Goal: Task Accomplishment & Management: Manage account settings

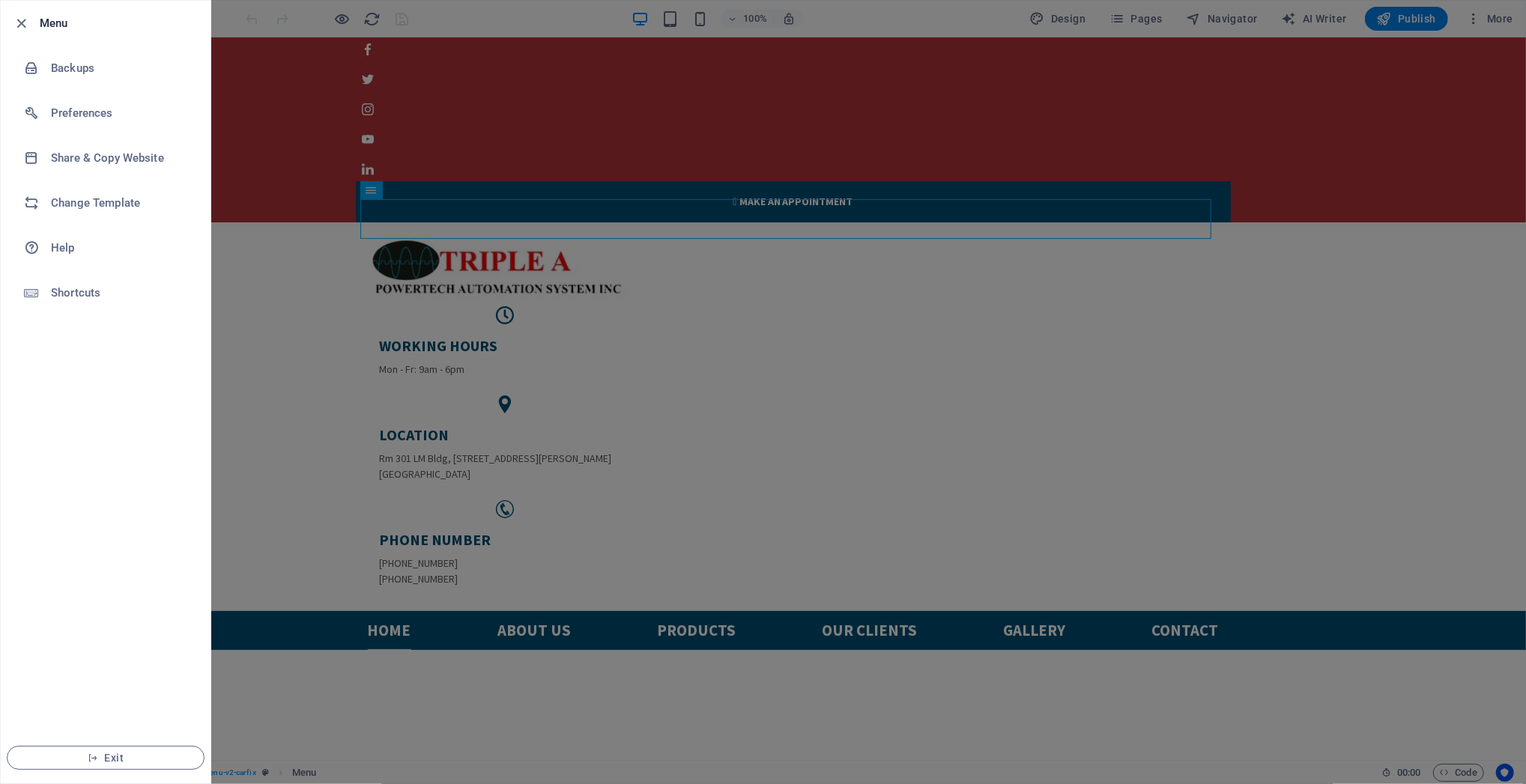
click at [477, 334] on div at bounding box center [763, 392] width 1526 height 784
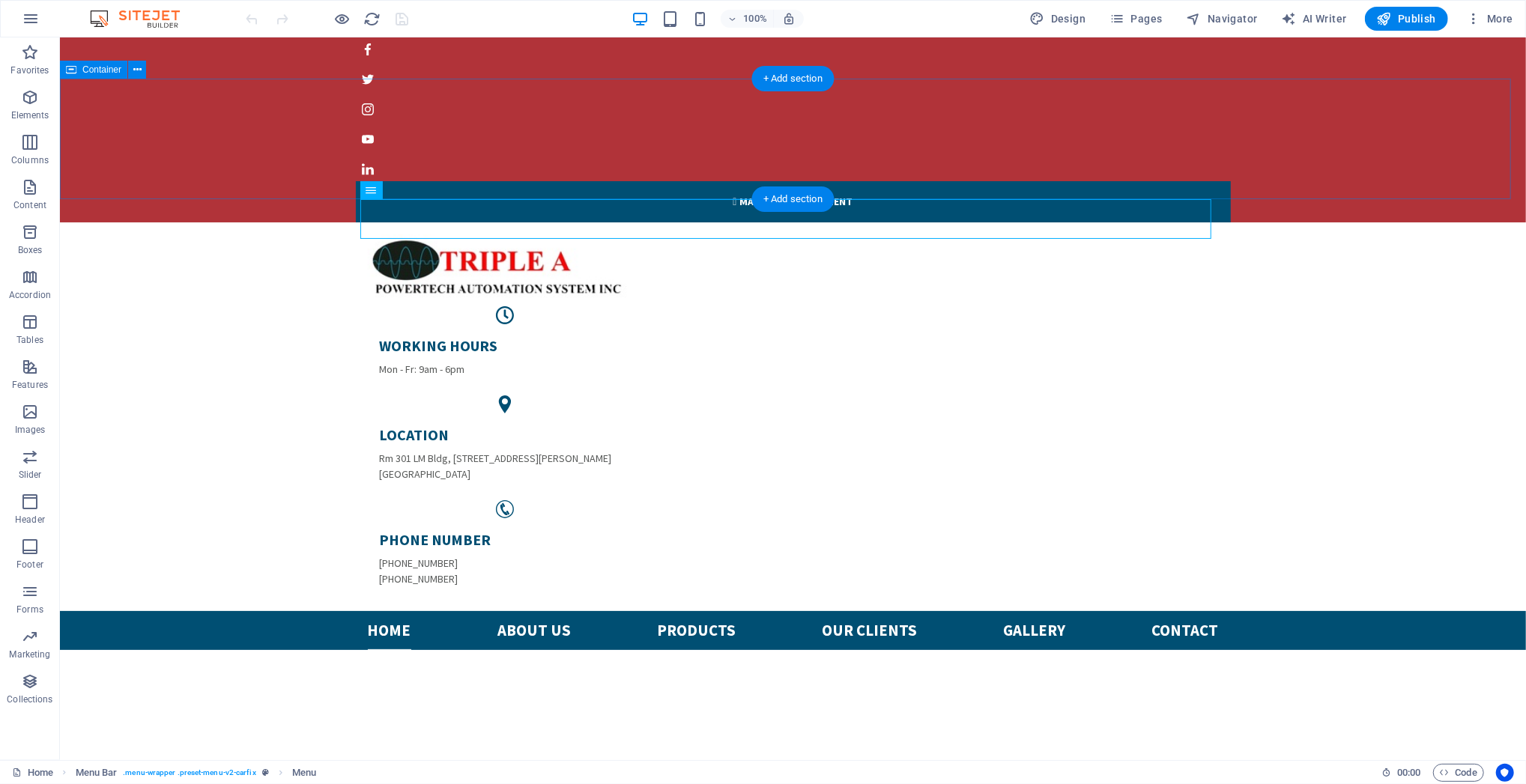
click at [273, 221] on div "WORKING HOURS Mon - Fr: 9am - 6pm LOCATION Rm [GEOGRAPHIC_DATA], [STREET_ADDRES…" at bounding box center [792, 416] width 1466 height 388
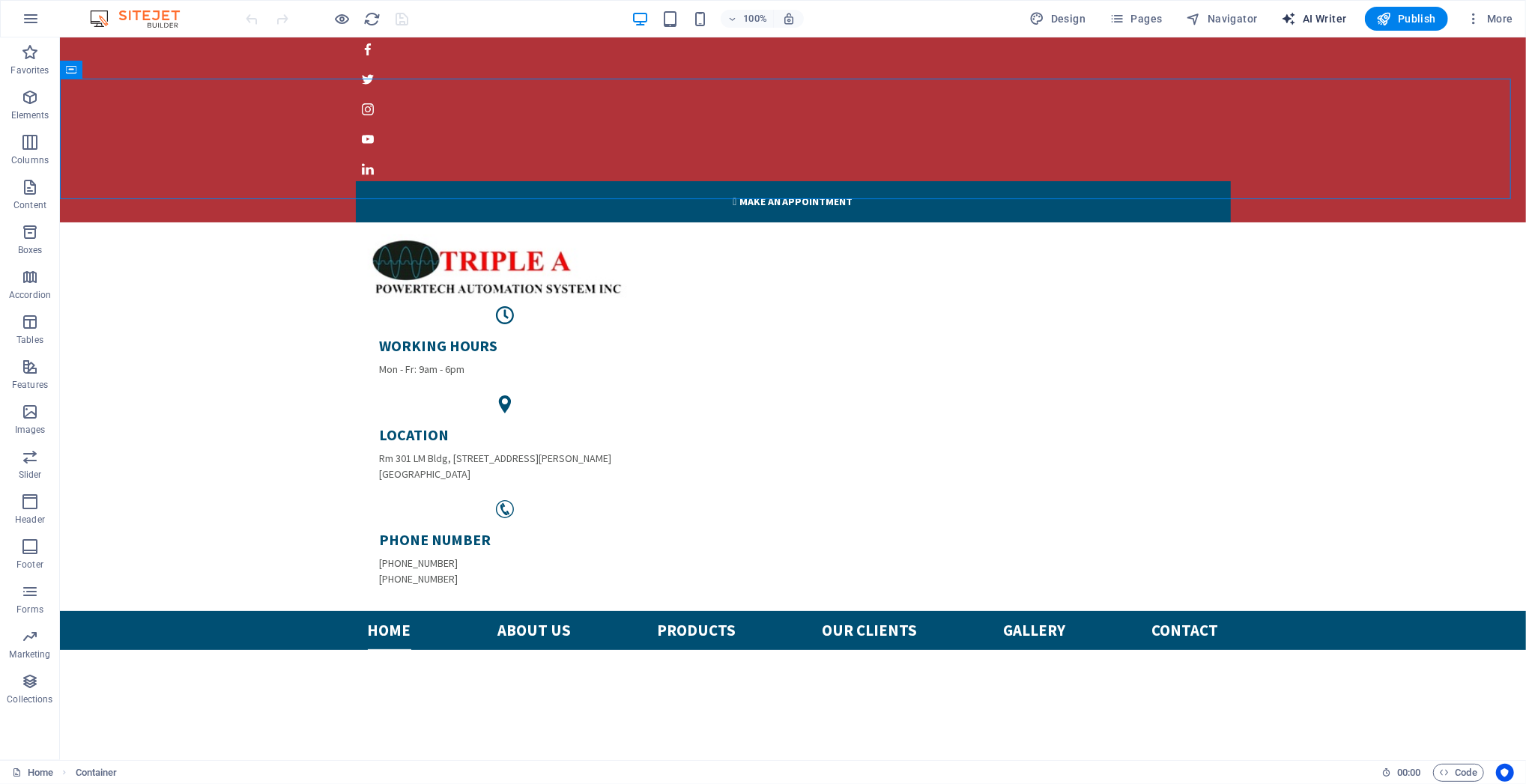
click at [1319, 18] on span "AI Writer" at bounding box center [1314, 18] width 66 height 15
select select "English"
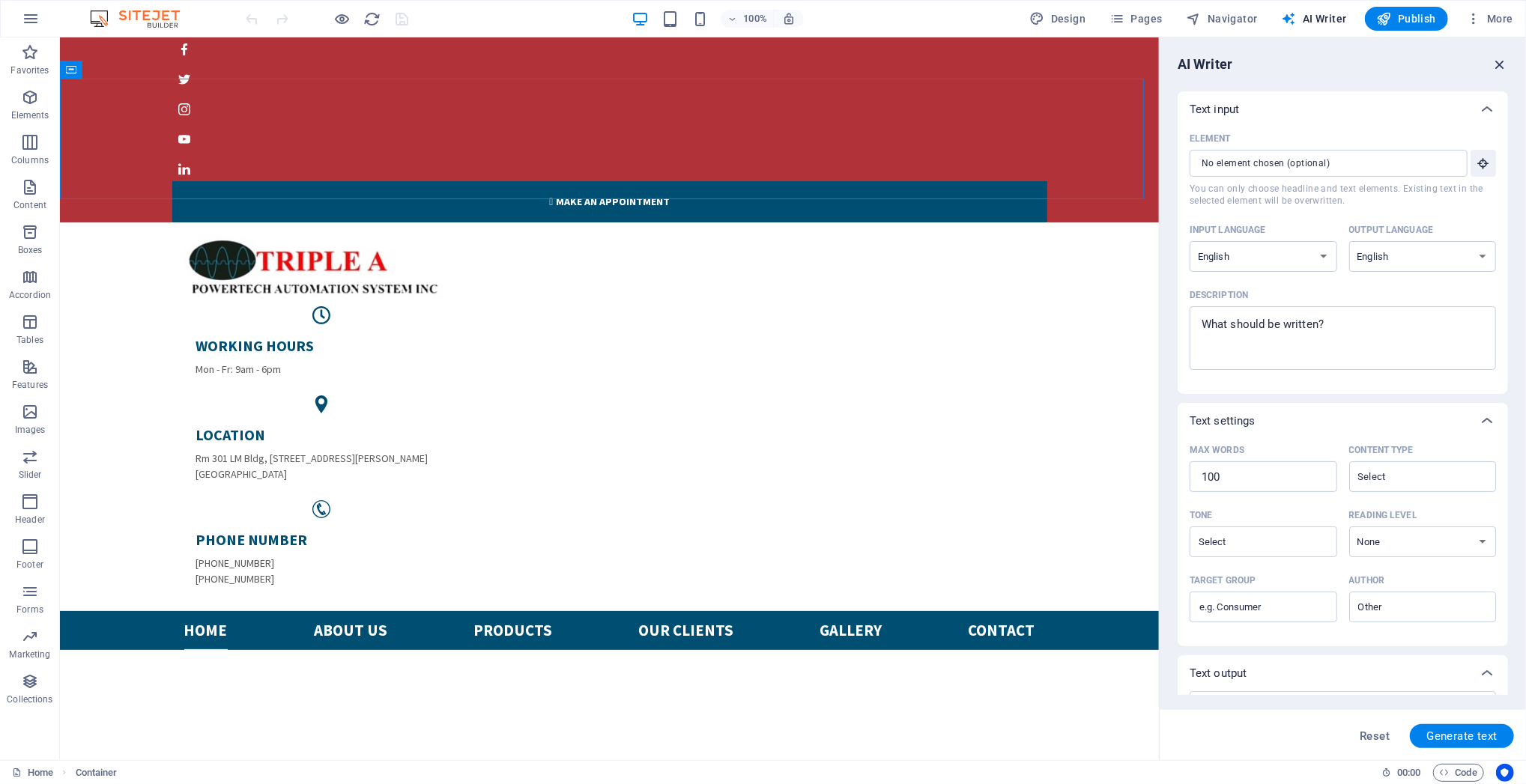
click at [1504, 66] on icon "button" at bounding box center [1500, 64] width 17 height 17
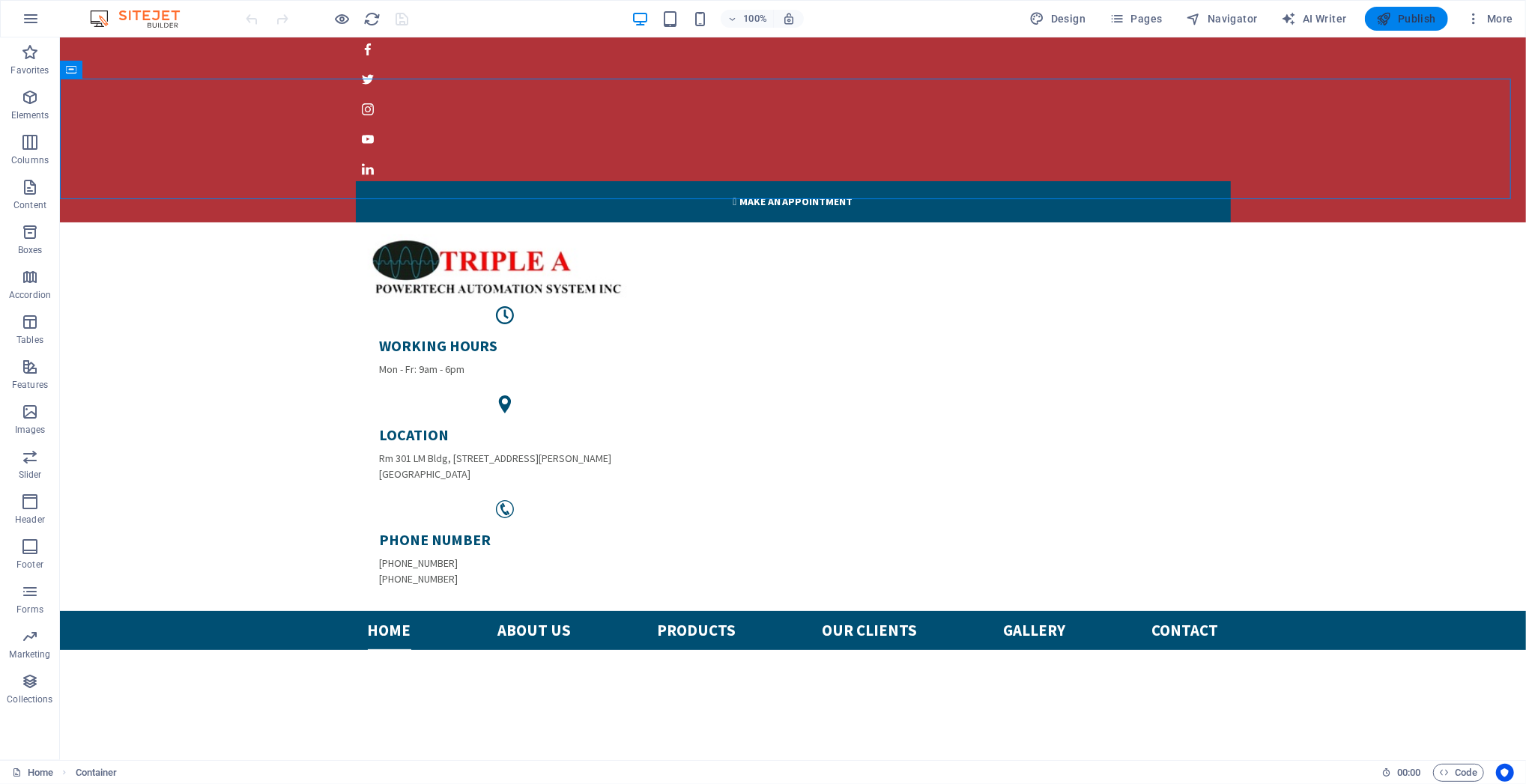
click at [1397, 15] on span "Publish" at bounding box center [1406, 18] width 59 height 15
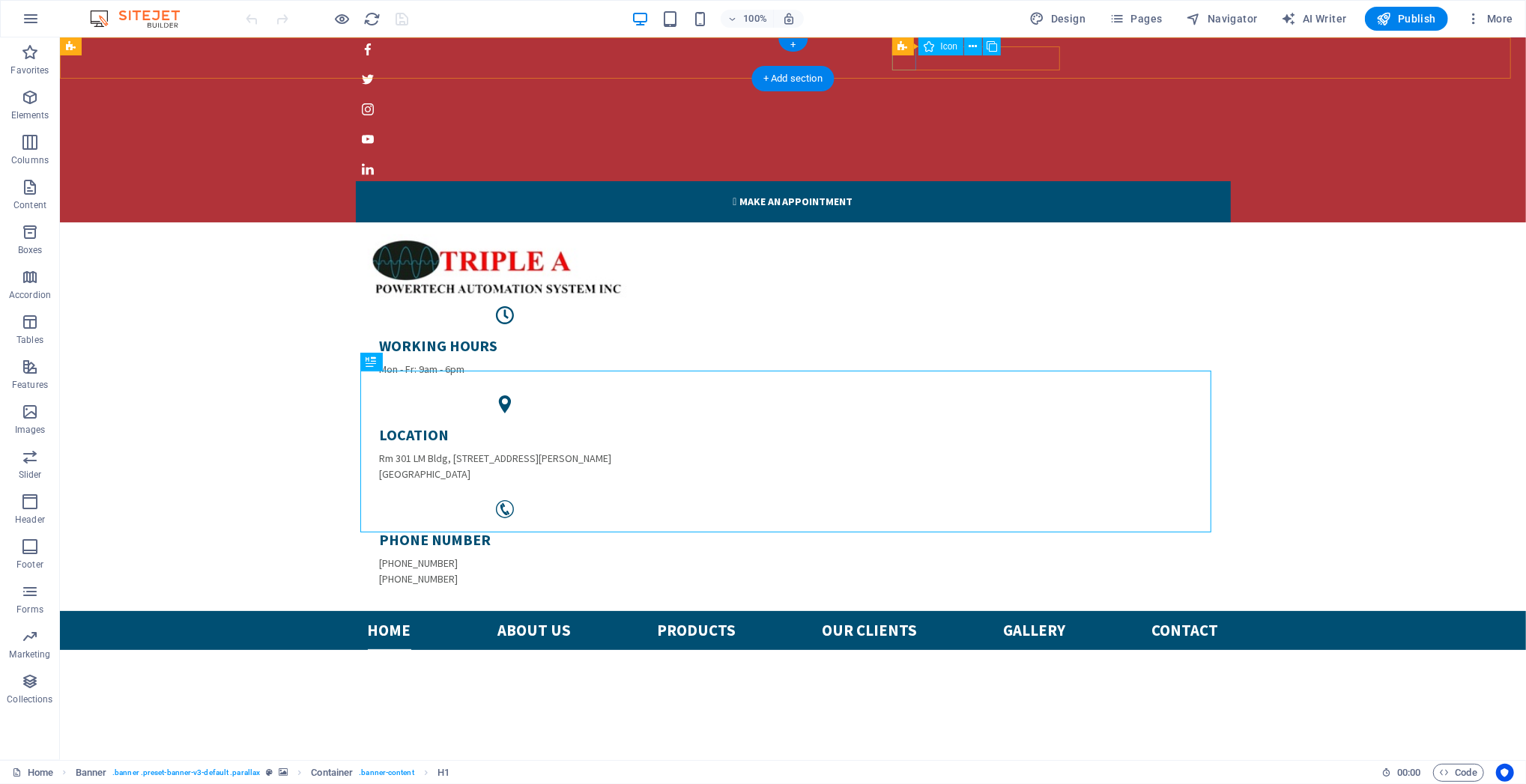
click at [900, 61] on figure at bounding box center [786, 49] width 863 height 24
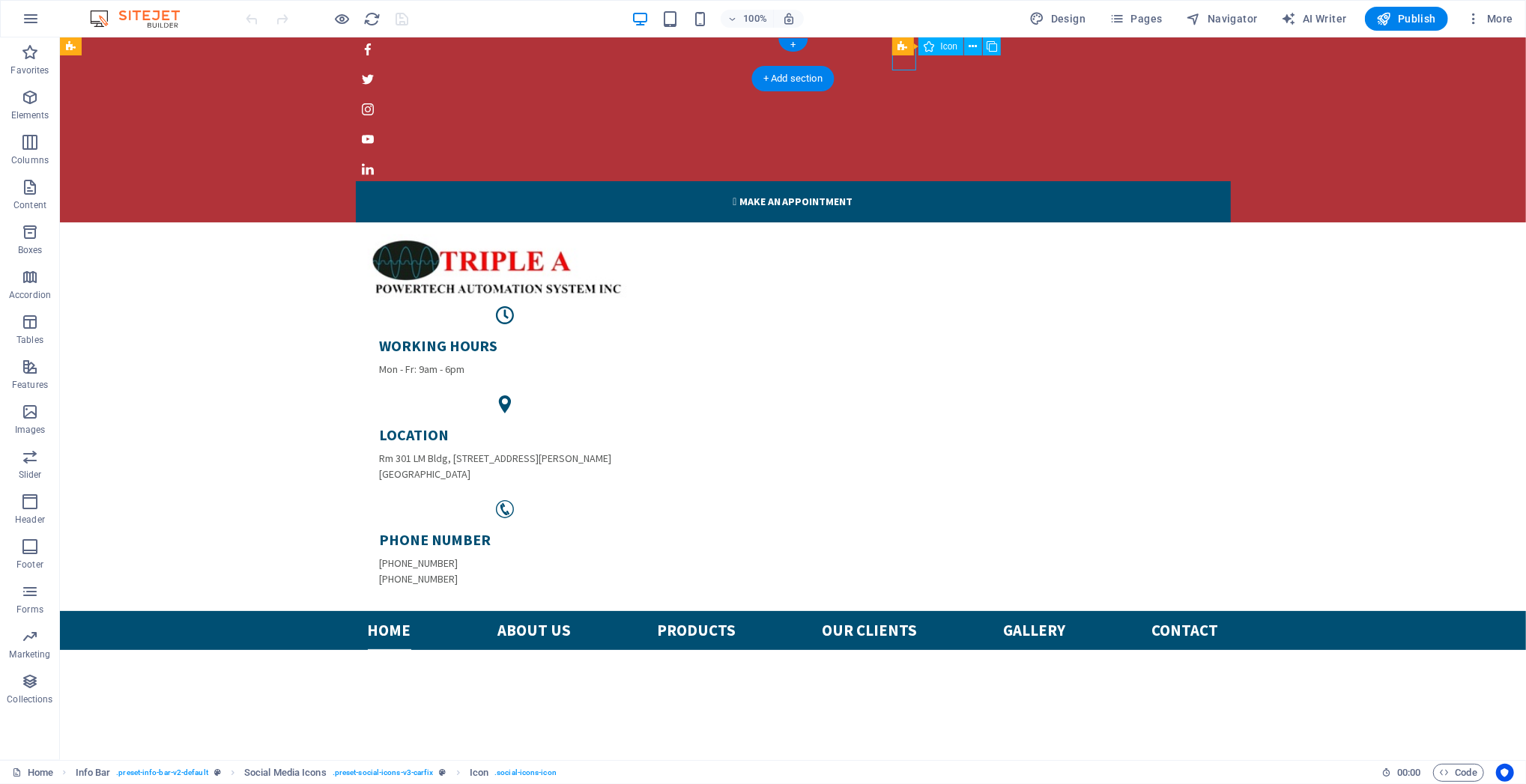
click at [899, 58] on figure at bounding box center [786, 49] width 863 height 24
click at [835, 48] on div " Make an appointment" at bounding box center [792, 125] width 1466 height 191
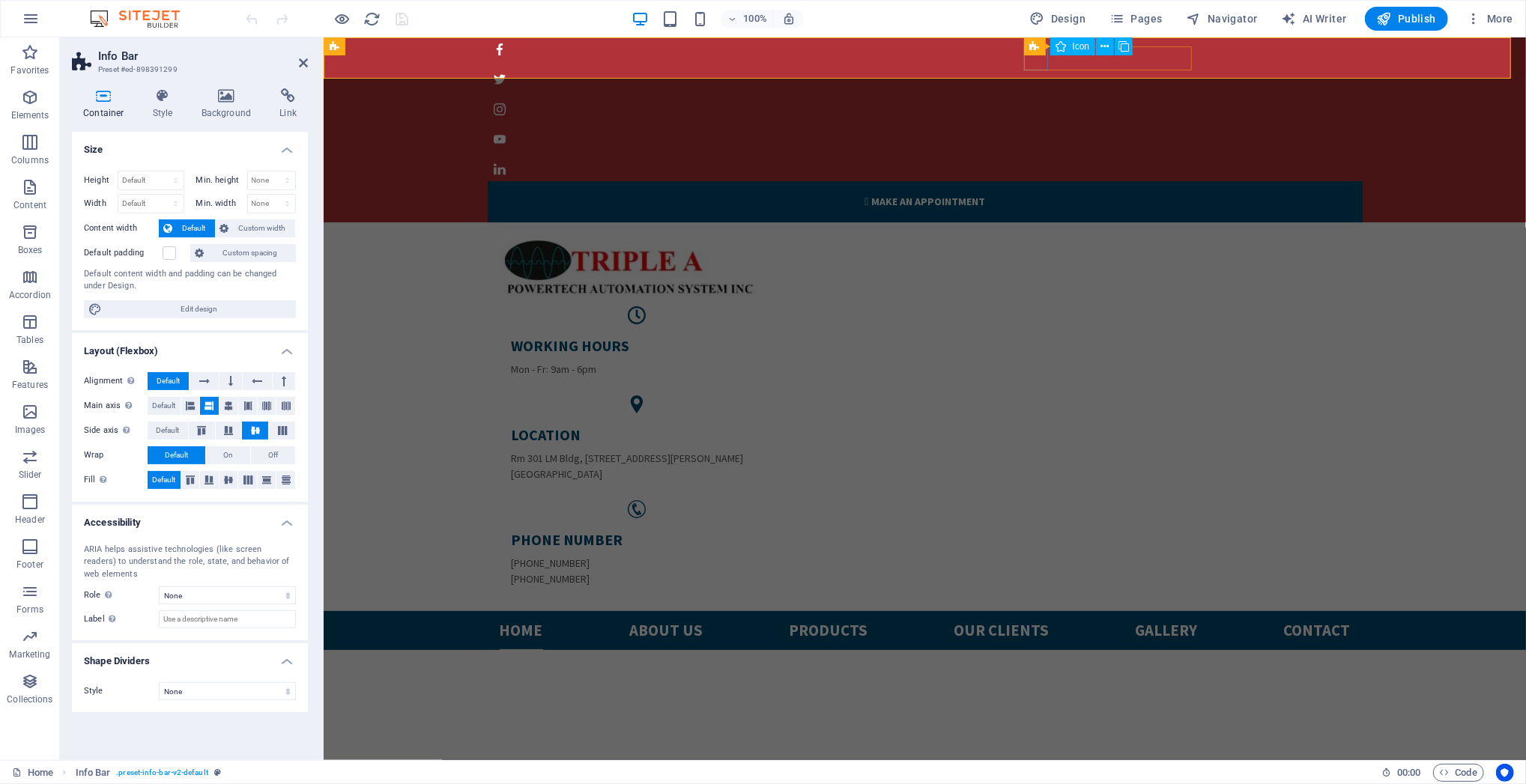
click at [1032, 59] on figure at bounding box center [918, 49] width 863 height 24
click at [1101, 51] on icon at bounding box center [1105, 47] width 8 height 16
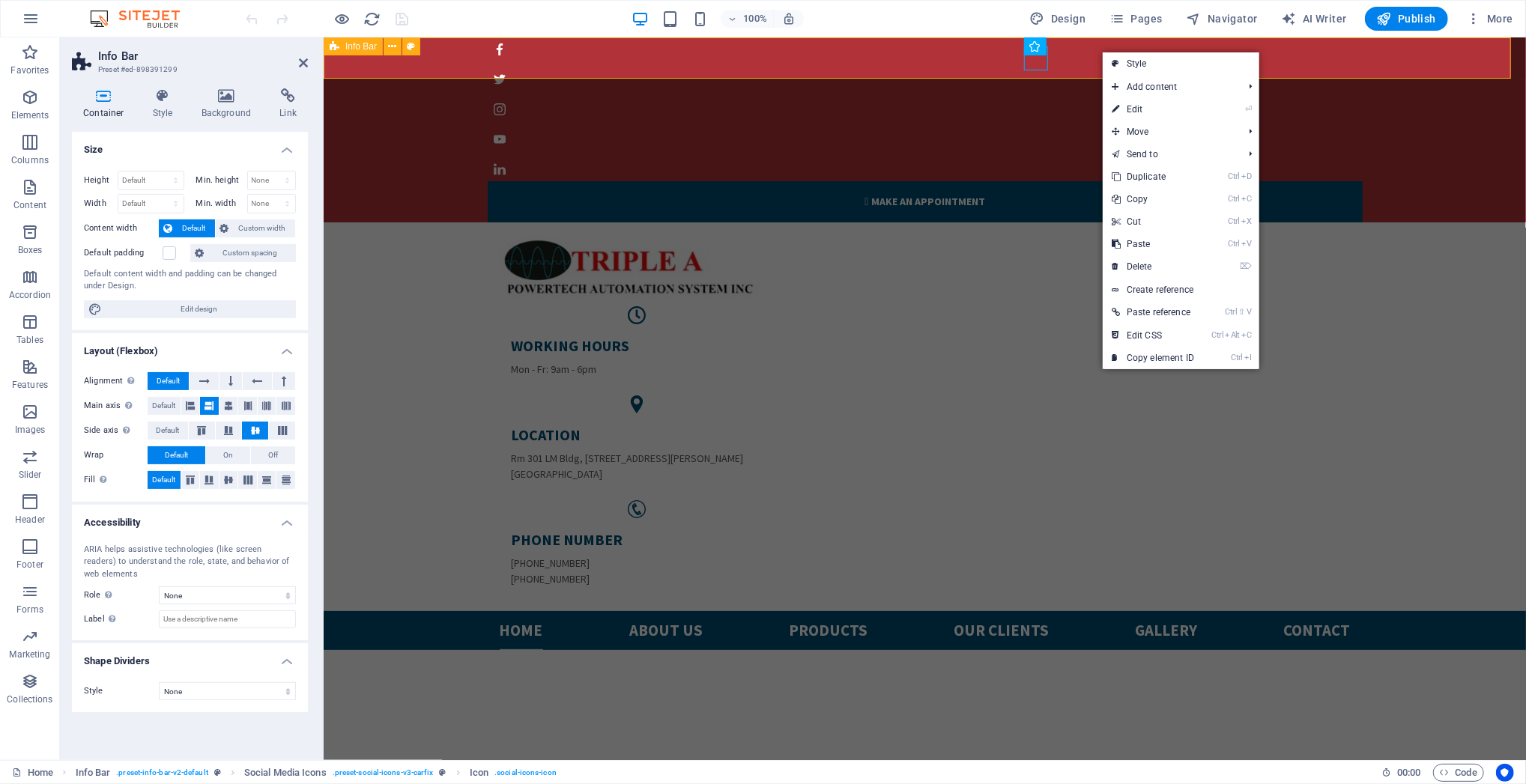
click at [922, 54] on div " Make an appointment" at bounding box center [924, 125] width 1202 height 191
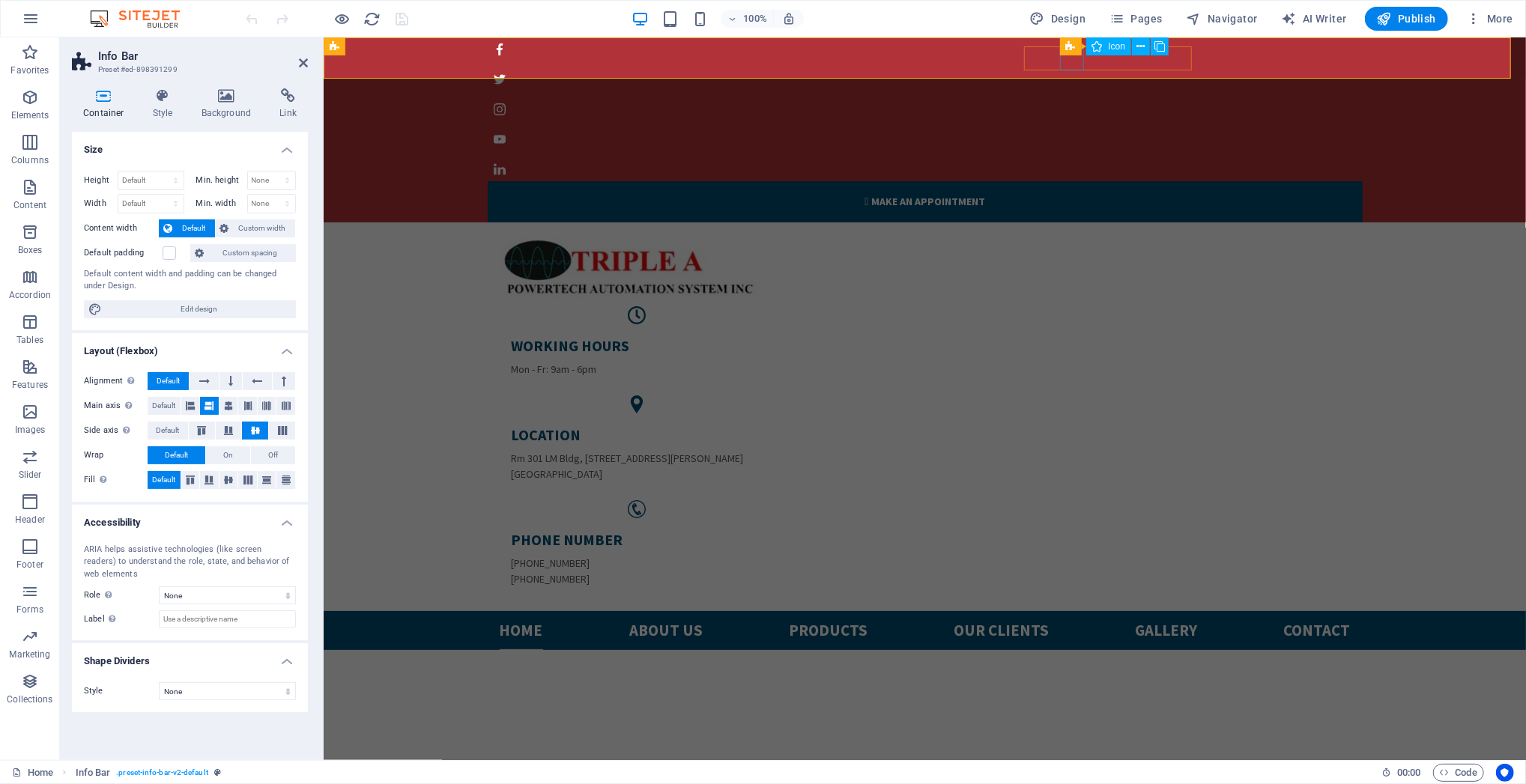
click at [1071, 66] on figure at bounding box center [918, 78] width 863 height 24
click at [1072, 66] on figure at bounding box center [918, 78] width 863 height 24
select select "xMidYMid"
select select "px"
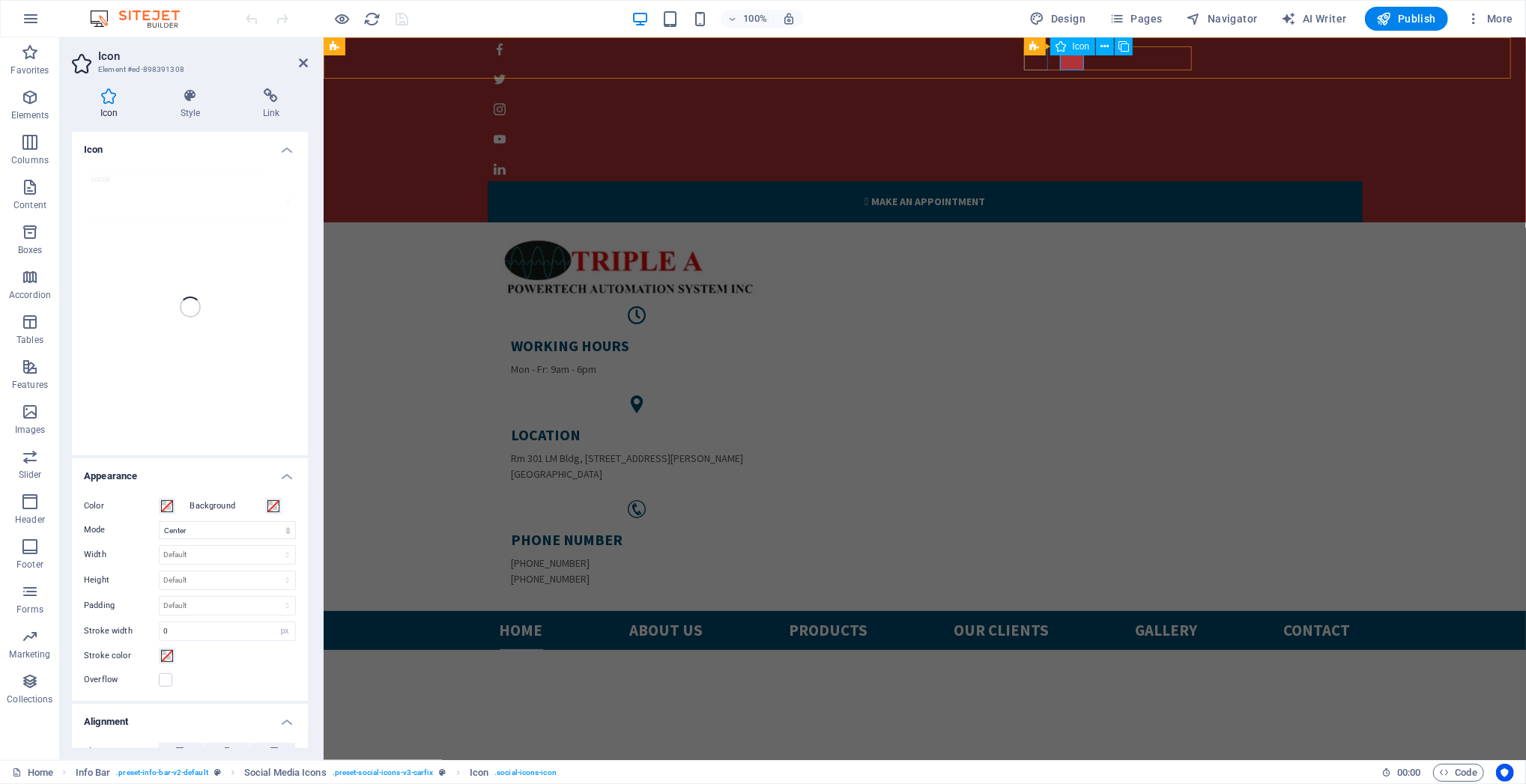
click at [1038, 59] on figure at bounding box center [918, 49] width 863 height 24
select select "xMidYMid"
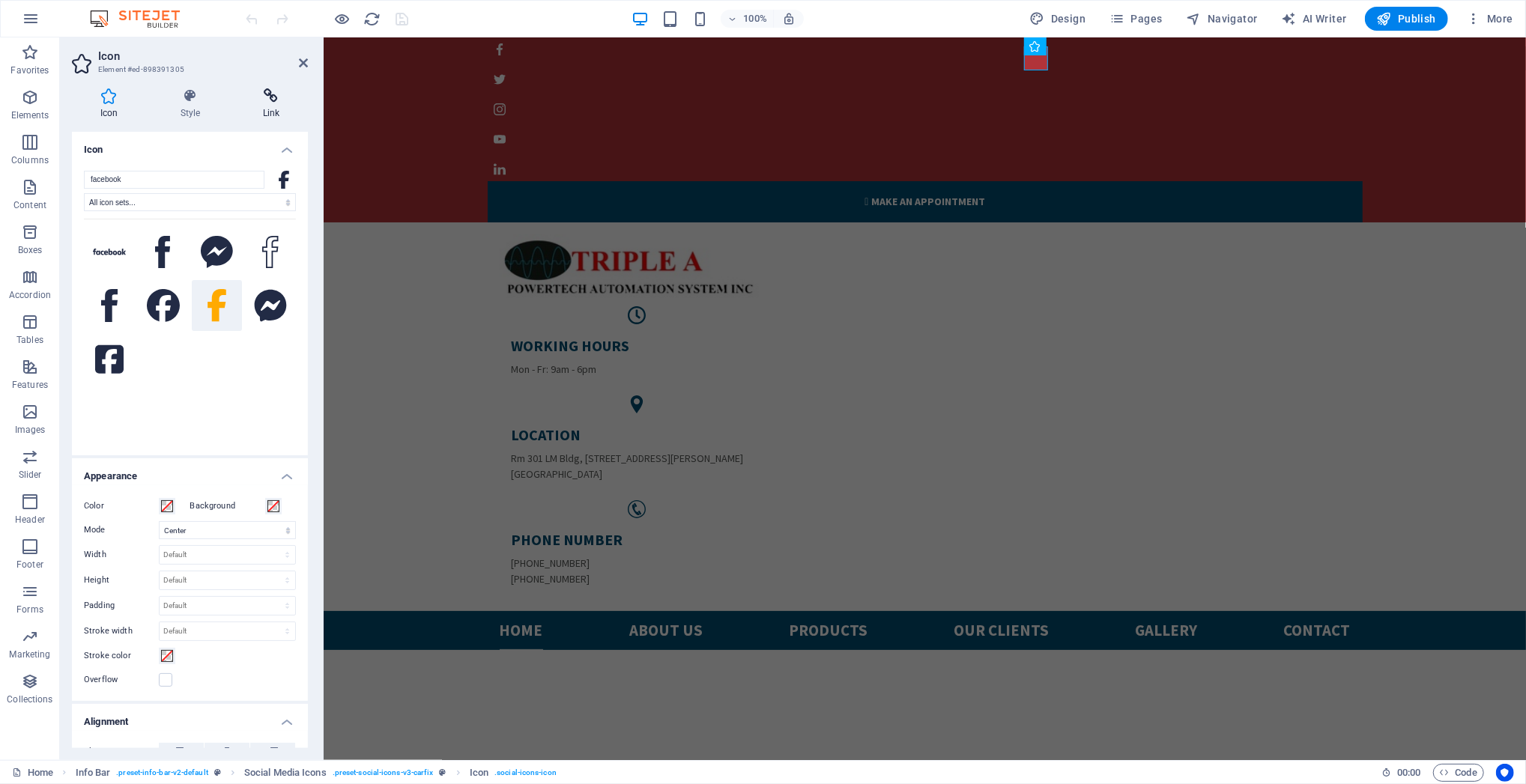
click at [277, 107] on h4 "Link" at bounding box center [271, 104] width 74 height 31
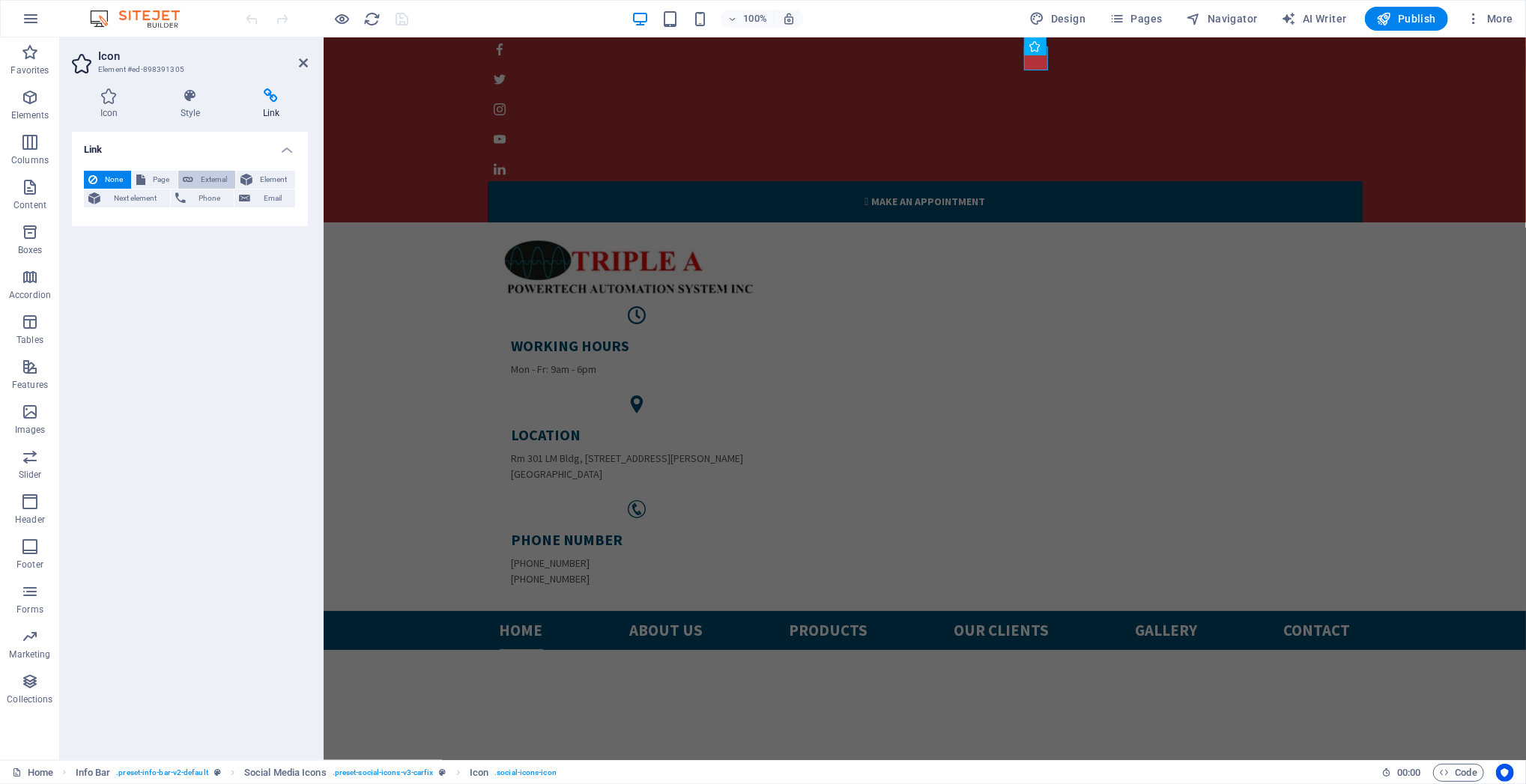
click at [197, 179] on span "External" at bounding box center [213, 180] width 33 height 18
select select "blank"
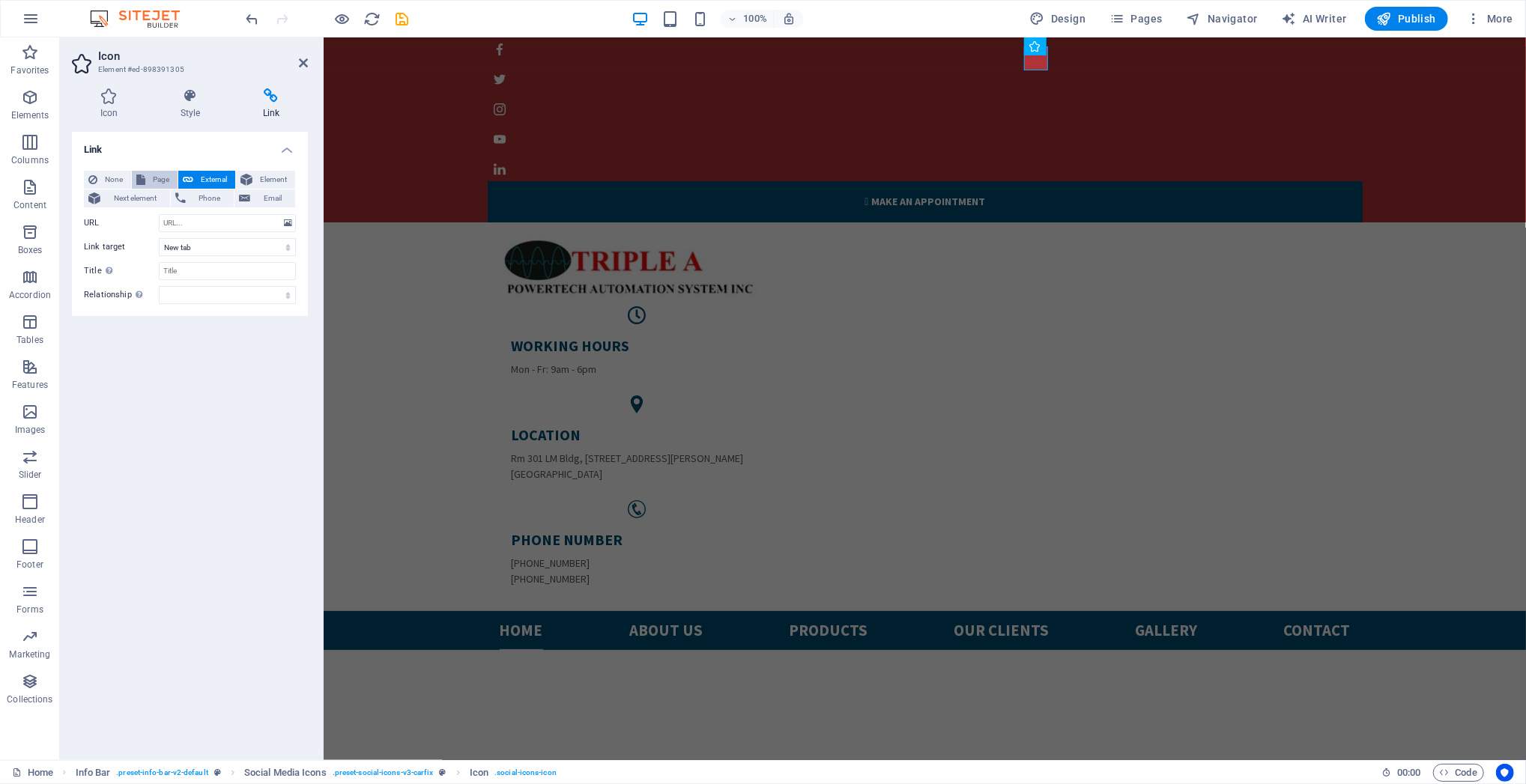
click at [154, 176] on span "Page" at bounding box center [161, 180] width 23 height 18
select select
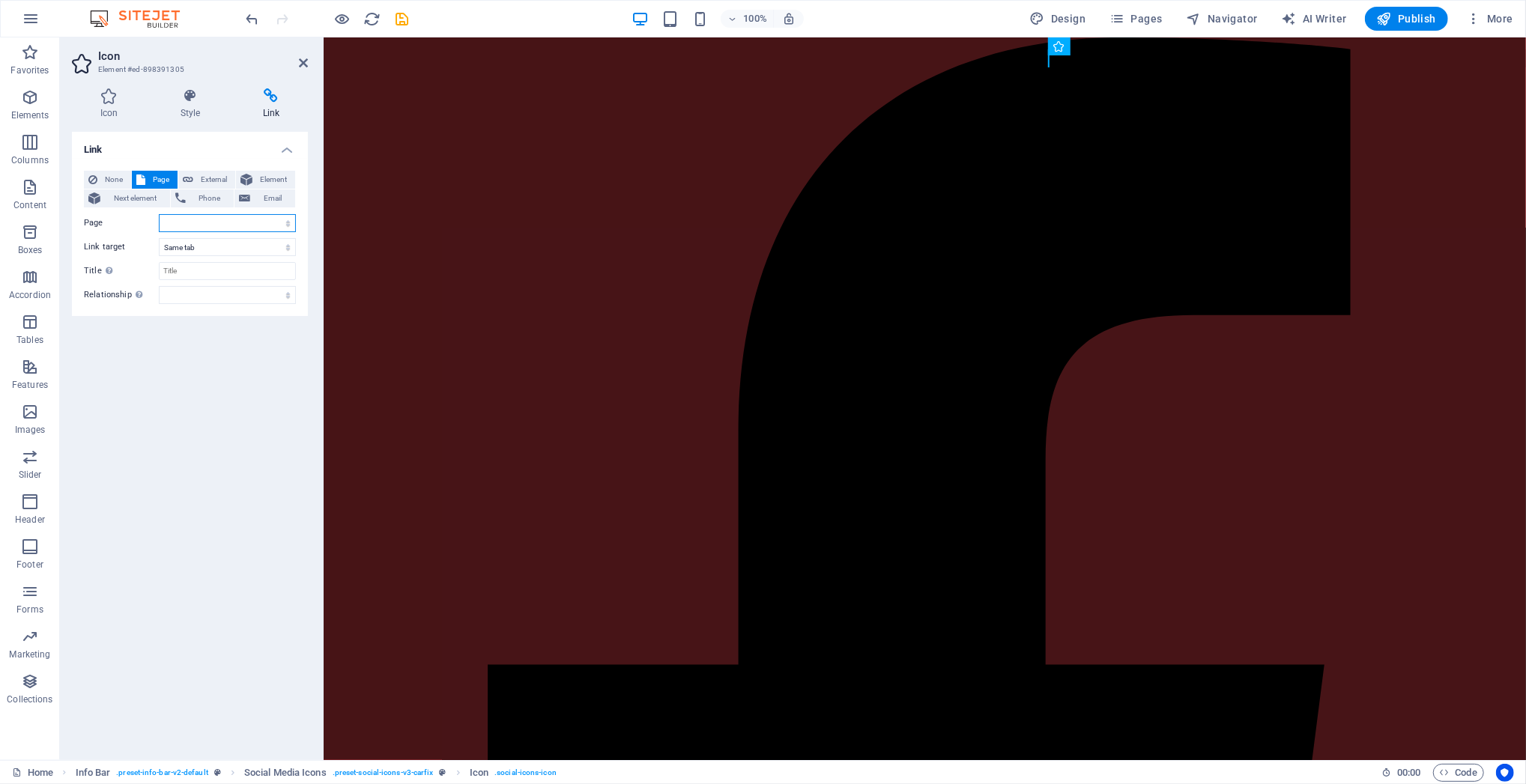
click at [181, 225] on select "Home Subpage Legal Notice Privacy" at bounding box center [227, 223] width 137 height 18
click at [152, 386] on div "Link None Page External Element Next element Phone Email Page Home Subpage Lega…" at bounding box center [189, 440] width 236 height 616
click at [301, 64] on icon at bounding box center [303, 62] width 9 height 12
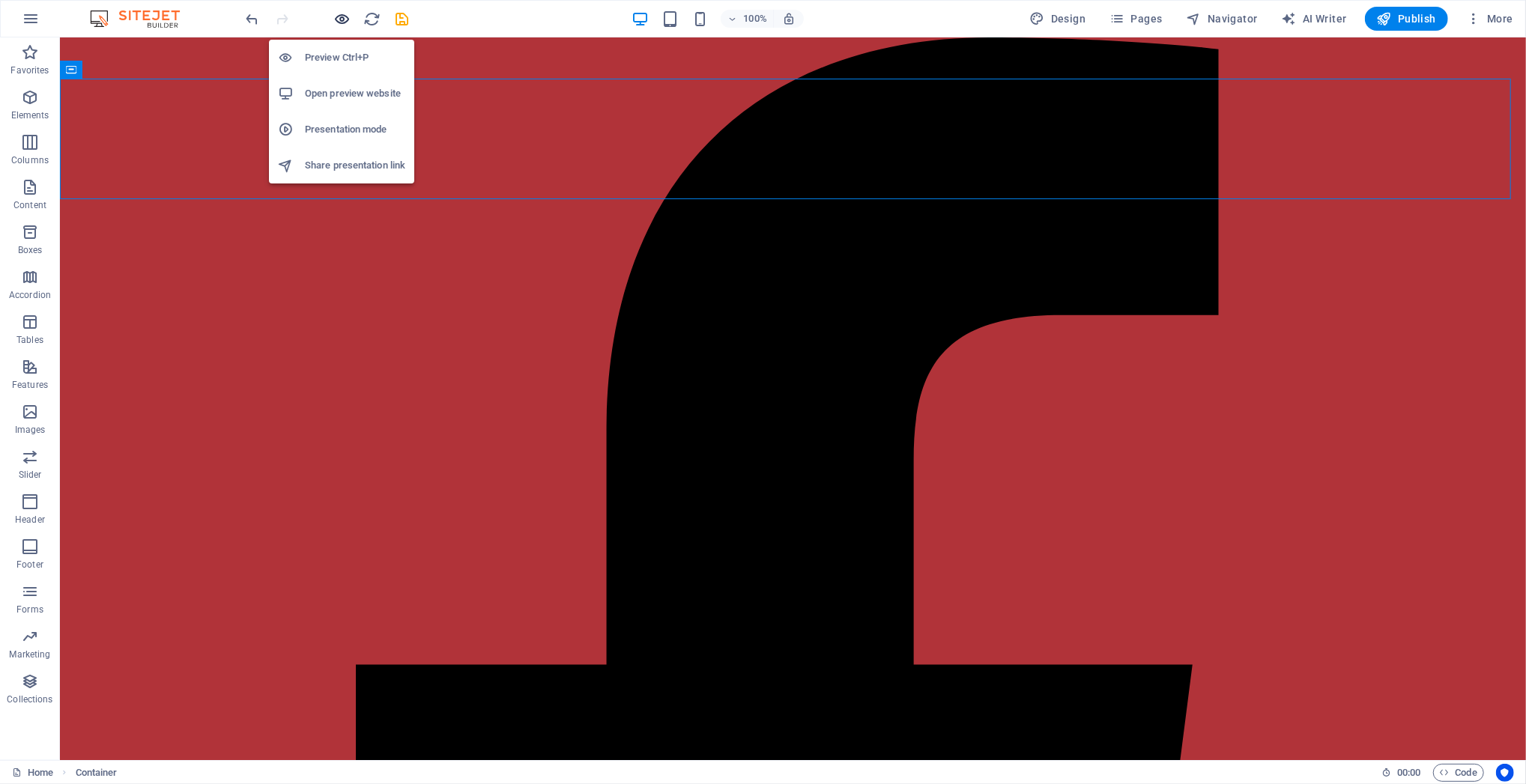
click at [340, 22] on icon "button" at bounding box center [343, 19] width 18 height 18
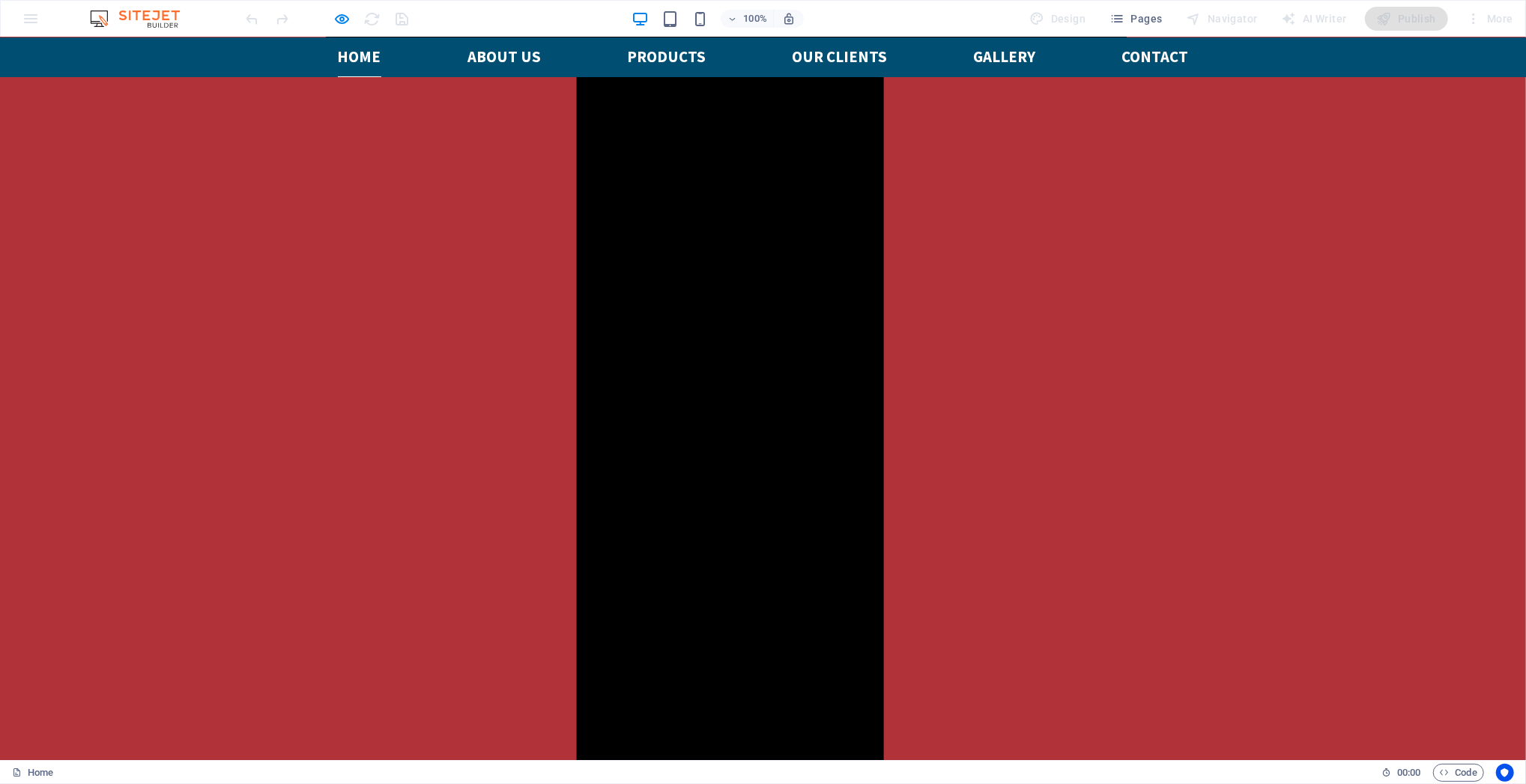
scroll to position [599, 0]
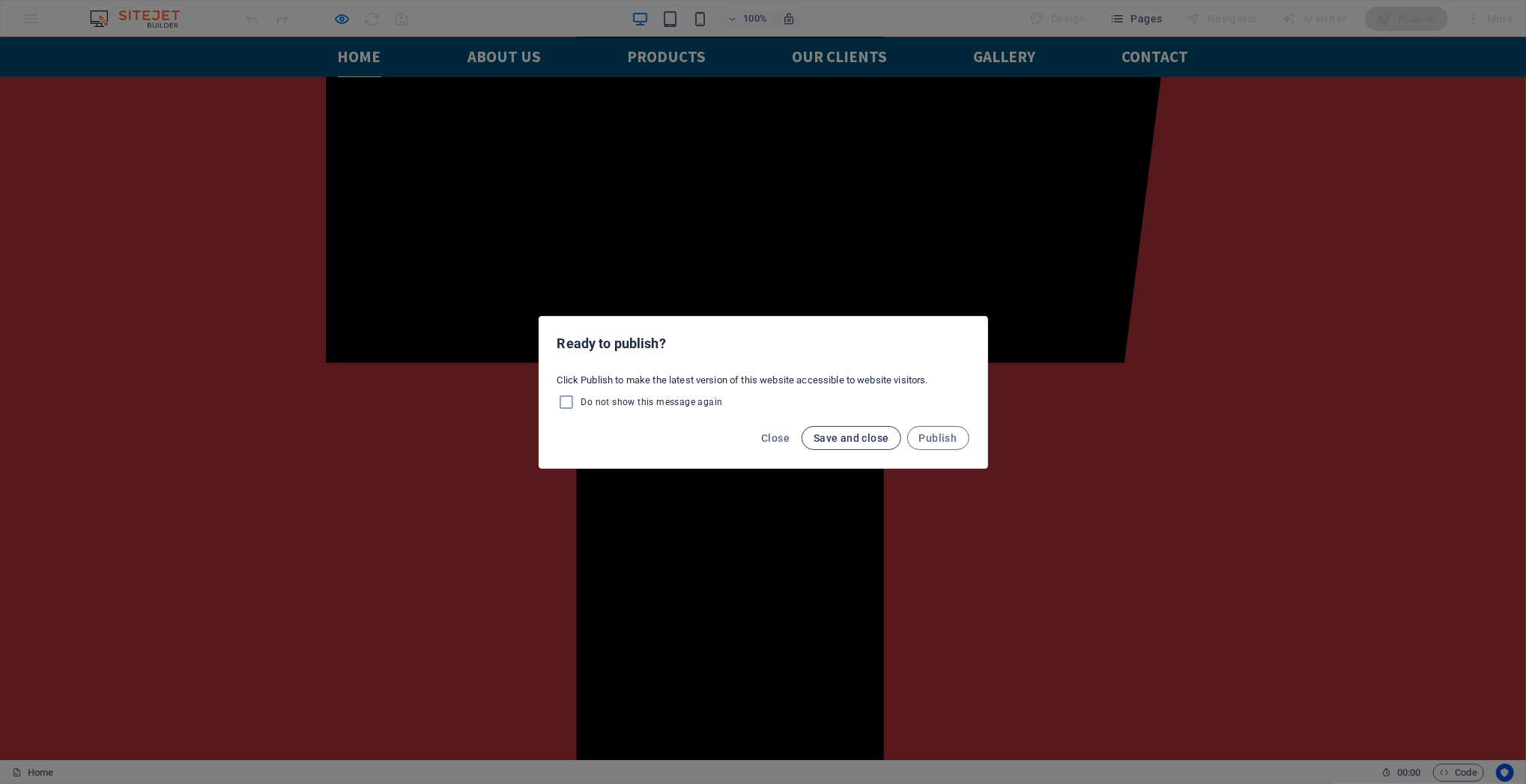
click at [826, 441] on span "Save and close" at bounding box center [851, 438] width 76 height 12
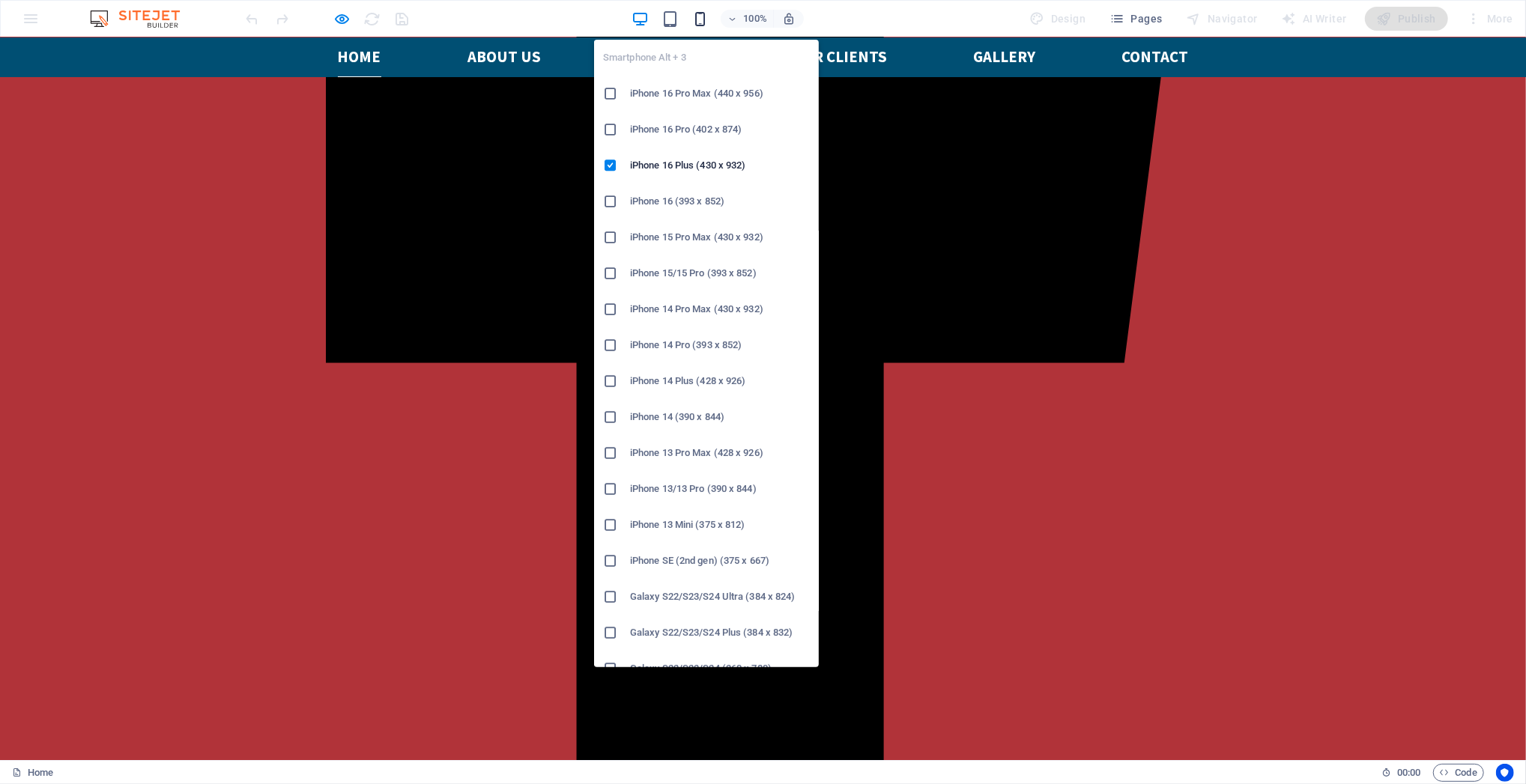
click at [705, 20] on icon "button" at bounding box center [700, 19] width 18 height 18
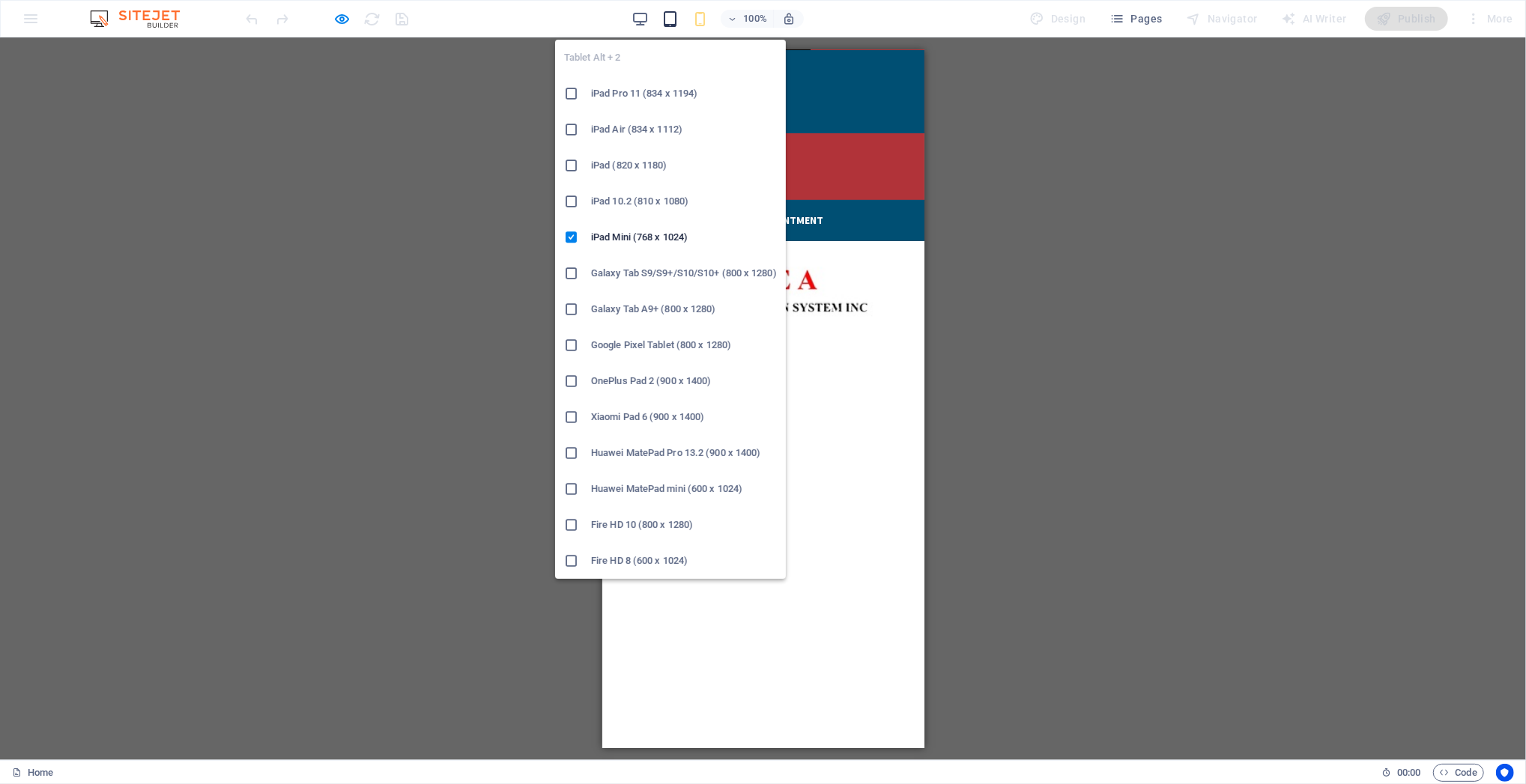
click at [672, 18] on icon "button" at bounding box center [670, 19] width 18 height 18
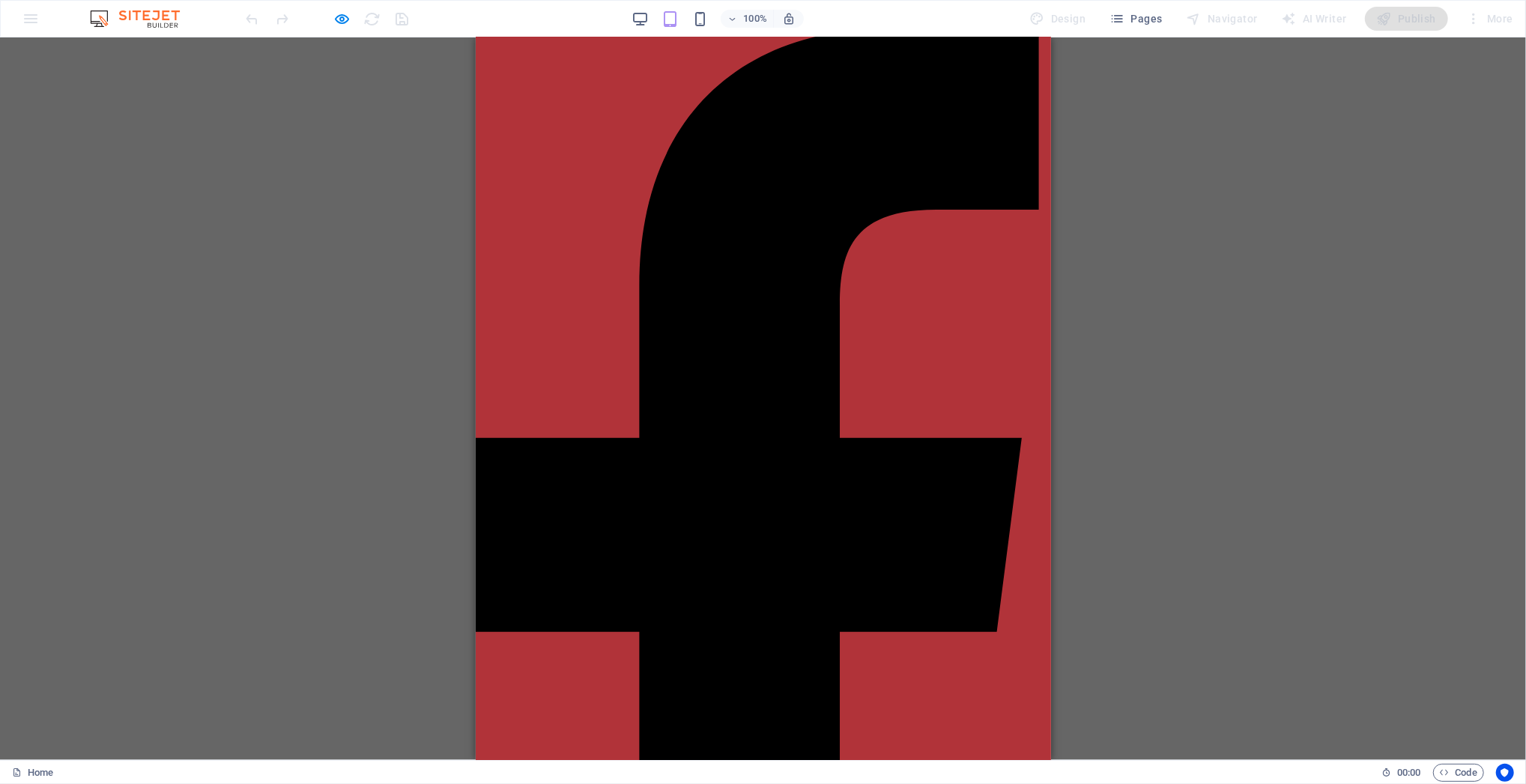
scroll to position [0, 0]
